Goal: Information Seeking & Learning: Learn about a topic

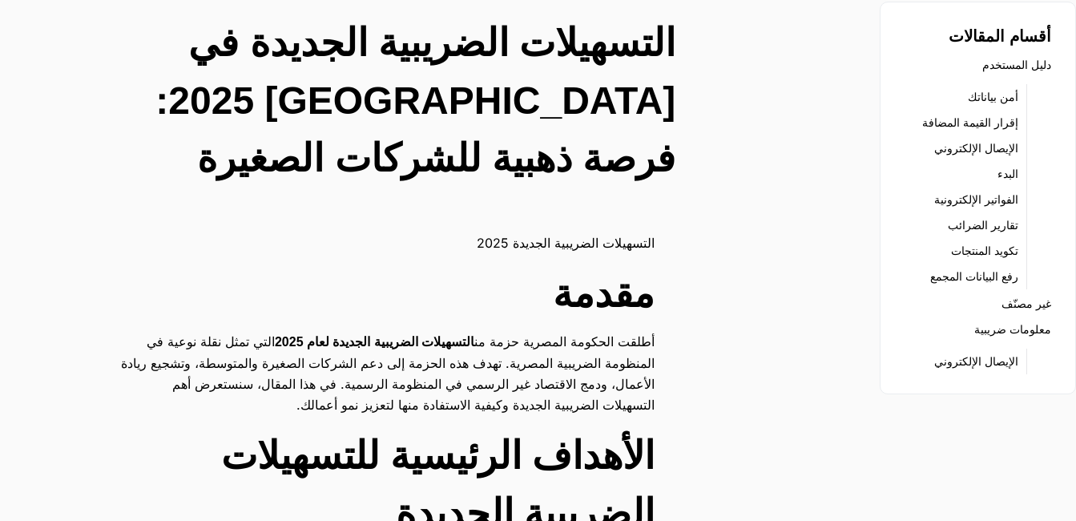
scroll to position [104, 0]
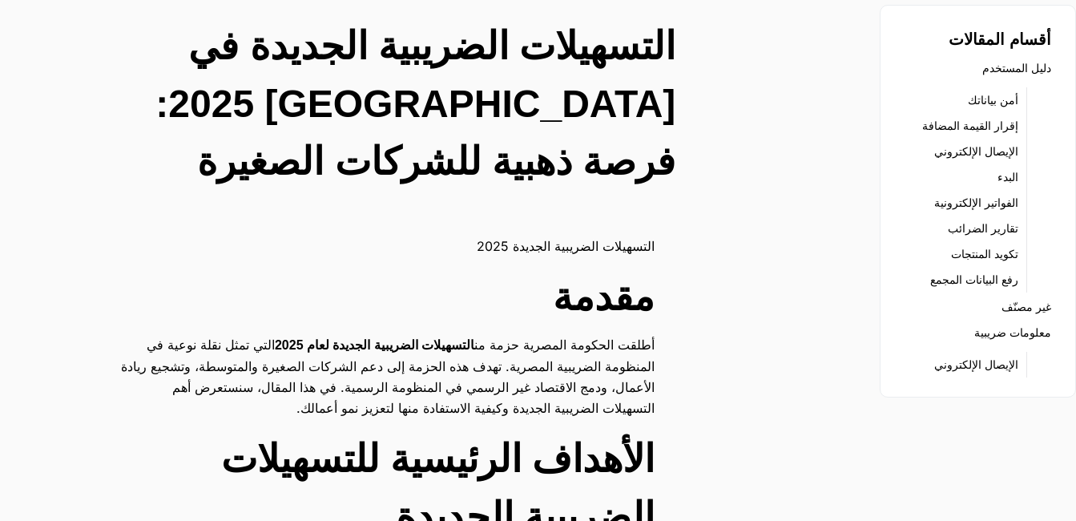
click at [968, 124] on link "إقرار القيمة المضافة" at bounding box center [970, 126] width 96 height 22
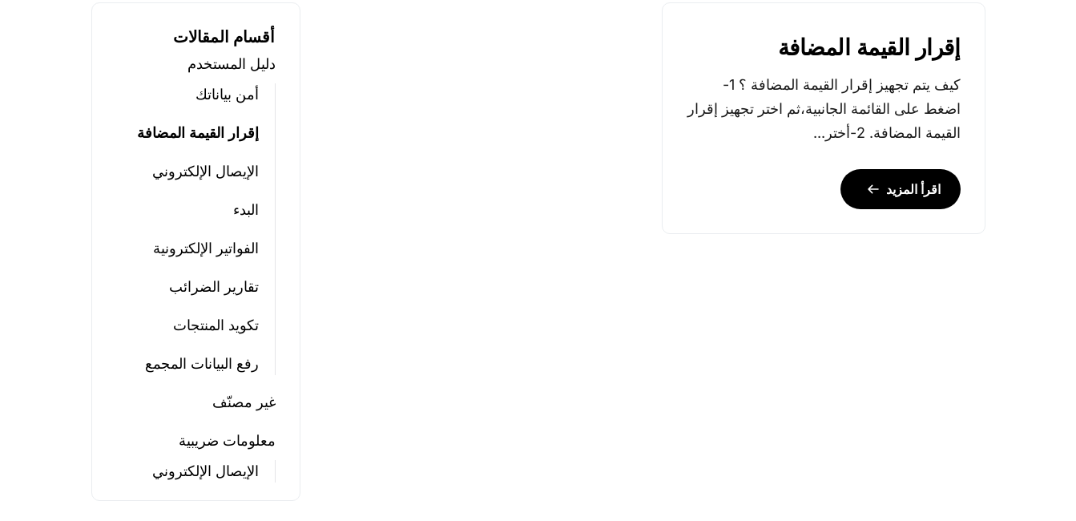
scroll to position [721, 0]
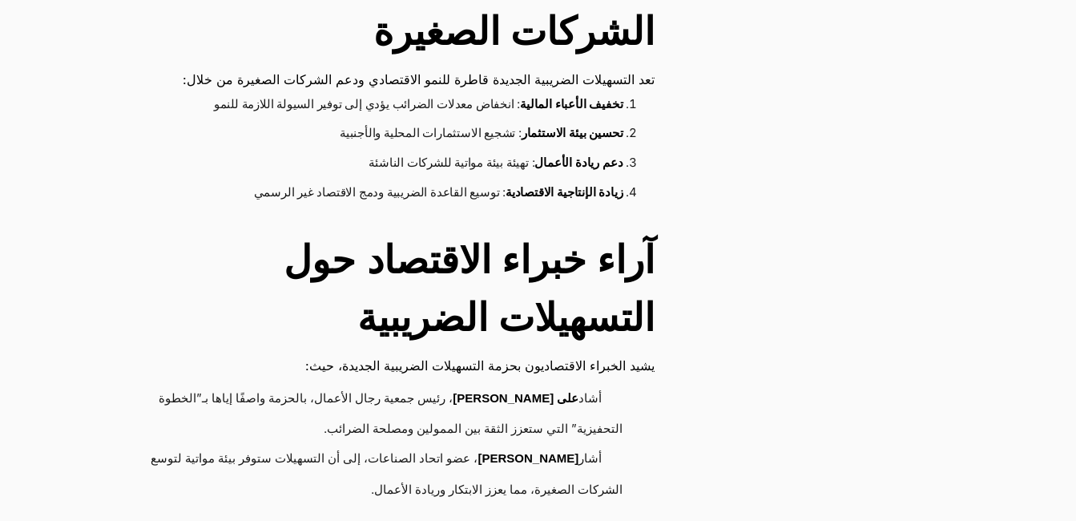
scroll to position [2885, 0]
